Goal: Task Accomplishment & Management: Use online tool/utility

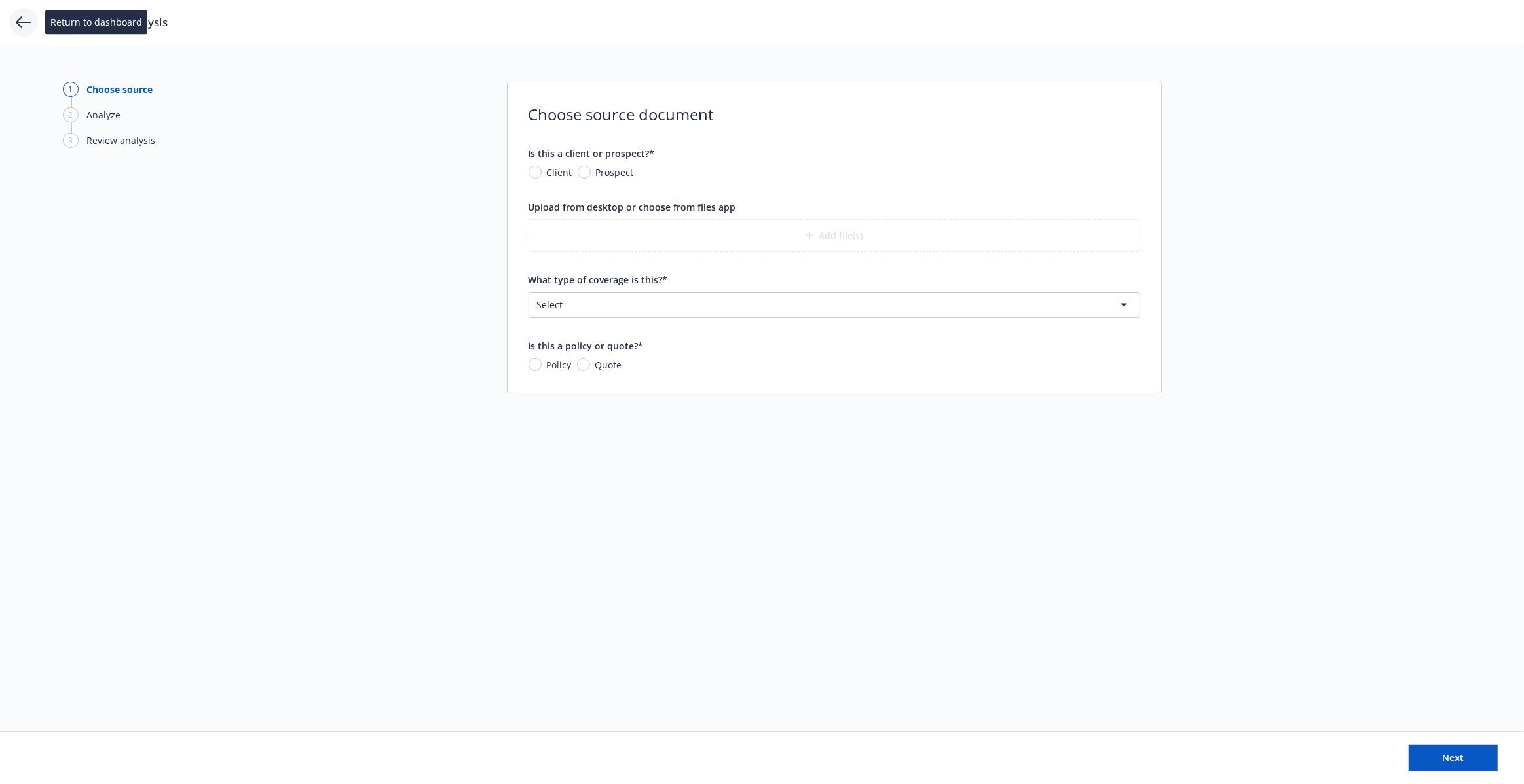
click at [26, 17] on icon at bounding box center [24, 22] width 16 height 16
